Goal: Navigation & Orientation: Find specific page/section

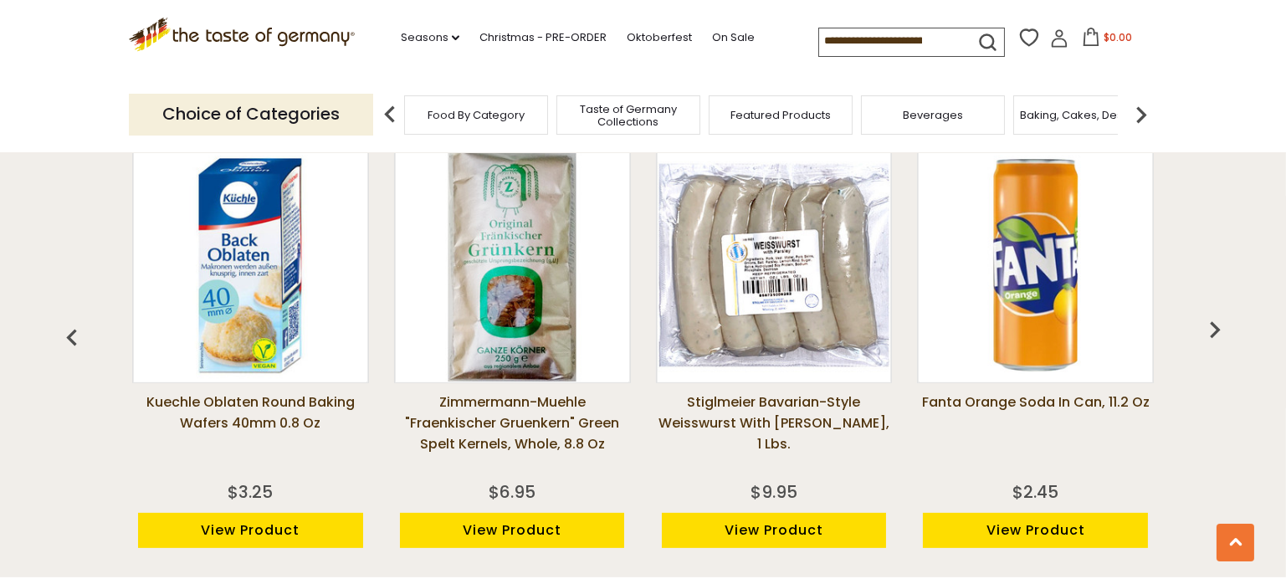
scroll to position [1197, 0]
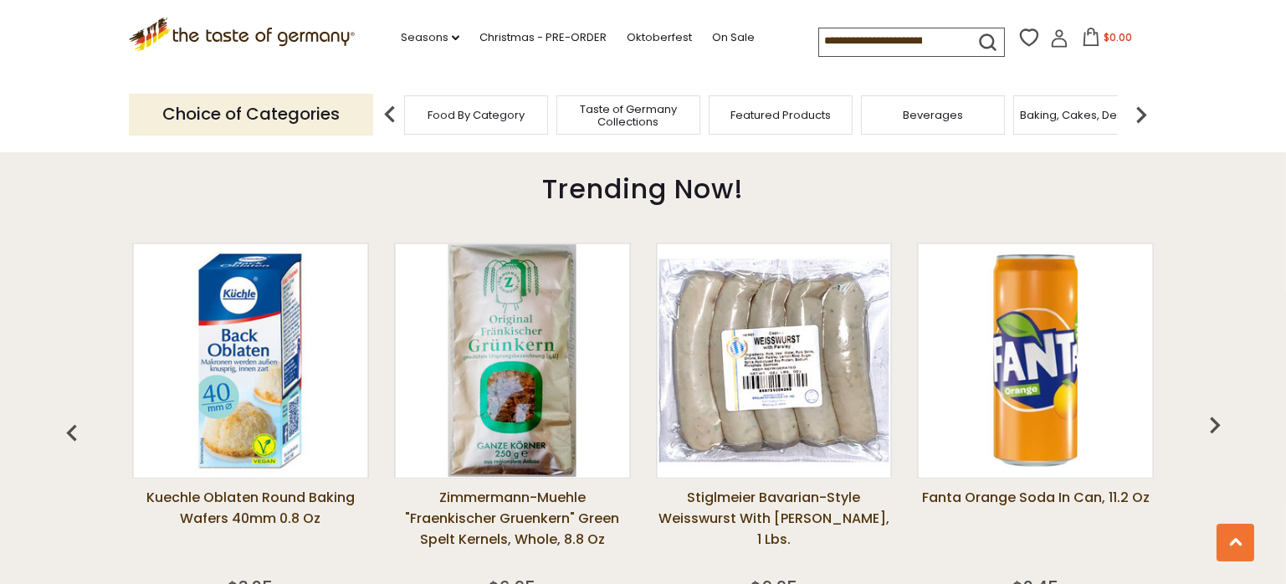
click at [744, 394] on img at bounding box center [773, 360] width 233 height 233
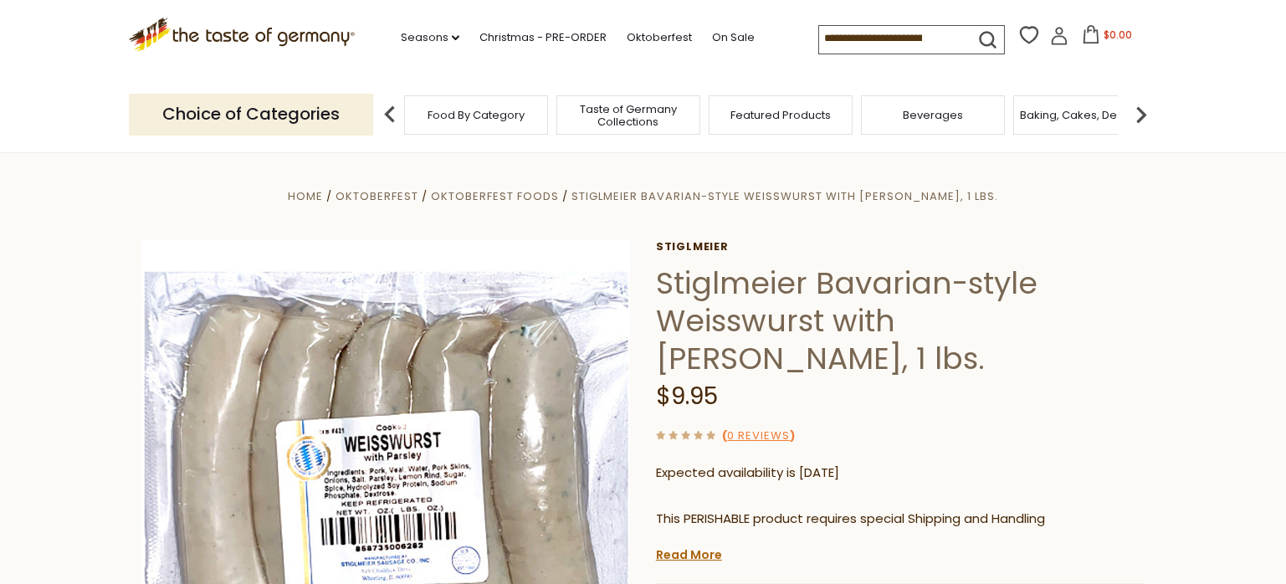
click at [624, 117] on span "Taste of Germany Collections" at bounding box center [628, 115] width 134 height 25
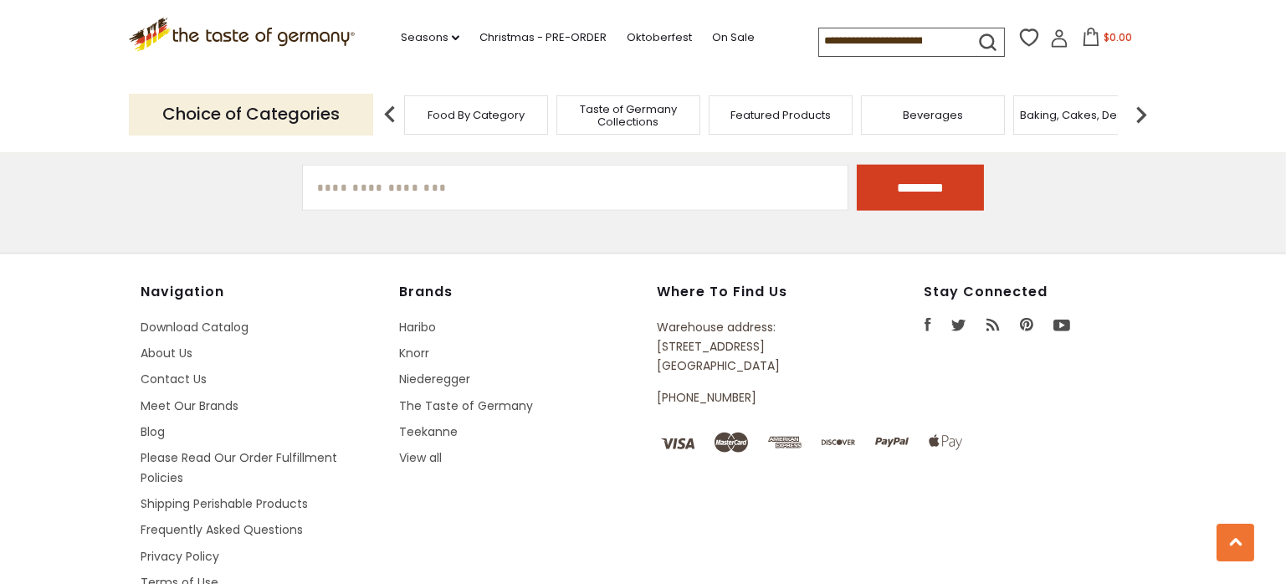
scroll to position [4684, 0]
